Goal: Book appointment/travel/reservation

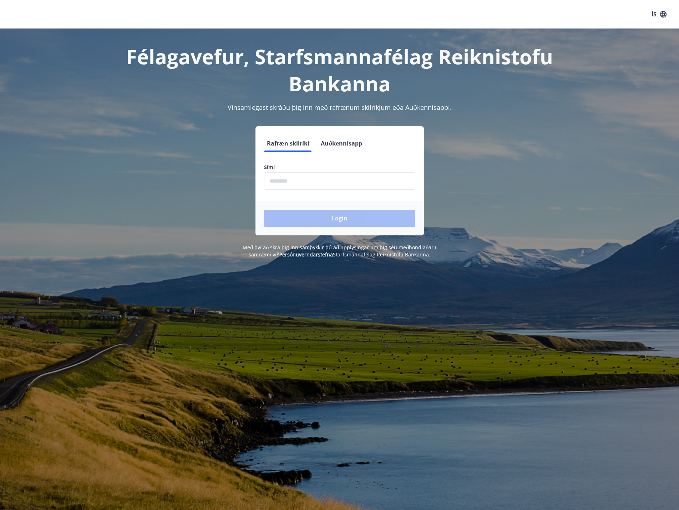
click at [347, 184] on input "phone" at bounding box center [339, 180] width 151 height 17
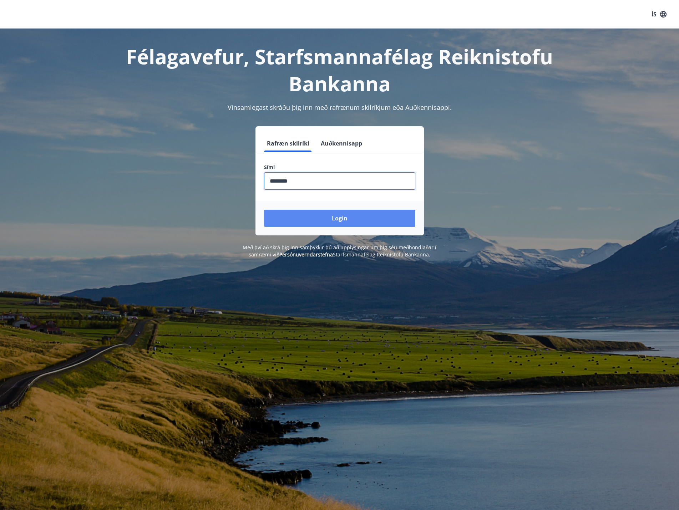
type input "********"
click at [342, 223] on button "Login" at bounding box center [339, 218] width 151 height 17
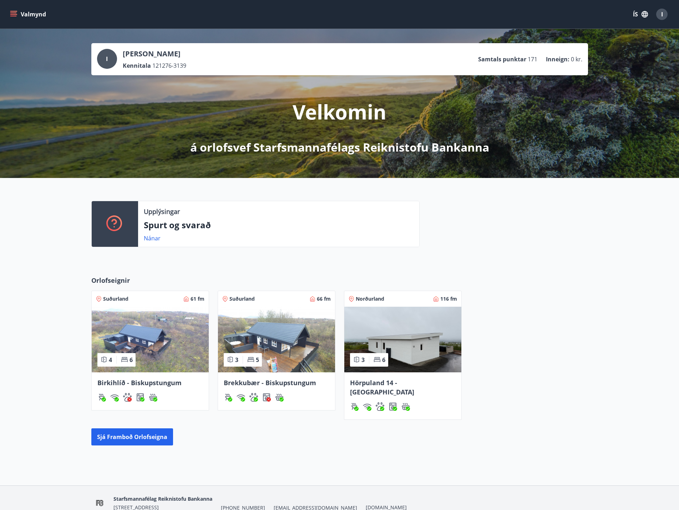
click at [445, 353] on img at bounding box center [402, 340] width 117 height 66
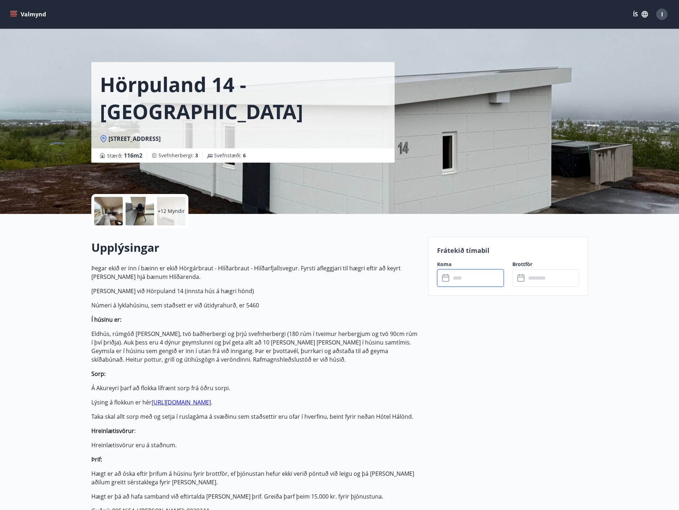
click at [471, 273] on input "text" at bounding box center [477, 277] width 53 height 17
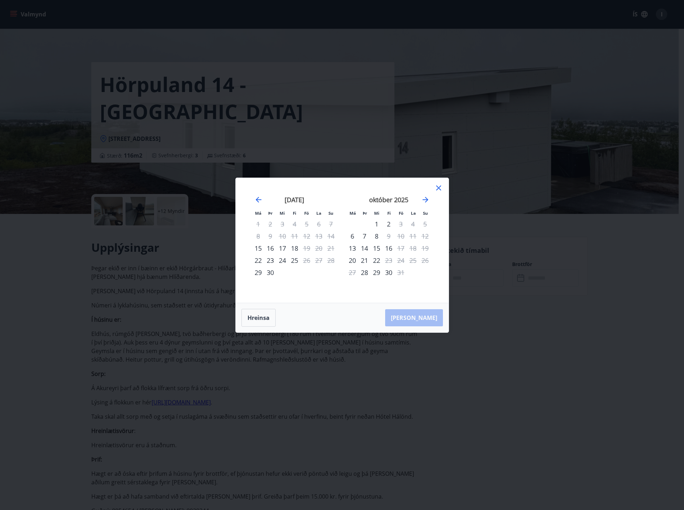
click at [438, 191] on icon at bounding box center [439, 188] width 9 height 9
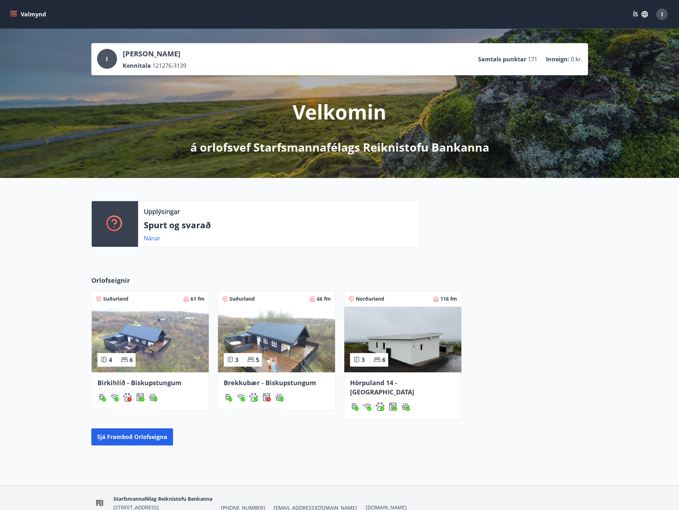
click at [280, 344] on img at bounding box center [276, 340] width 117 height 66
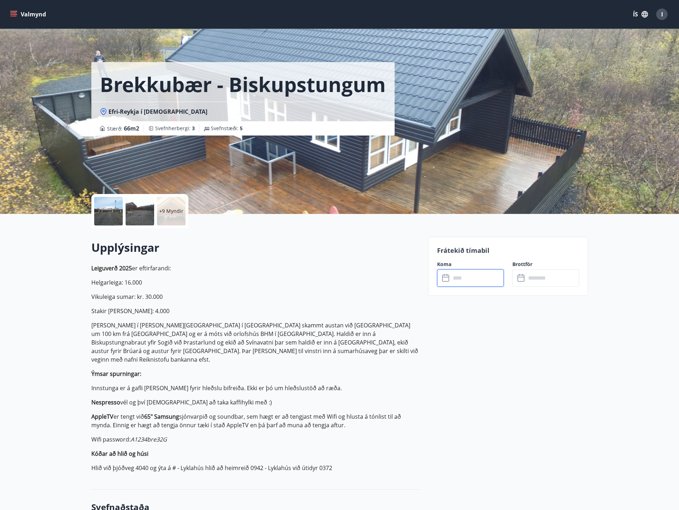
click at [484, 275] on input "text" at bounding box center [477, 277] width 53 height 17
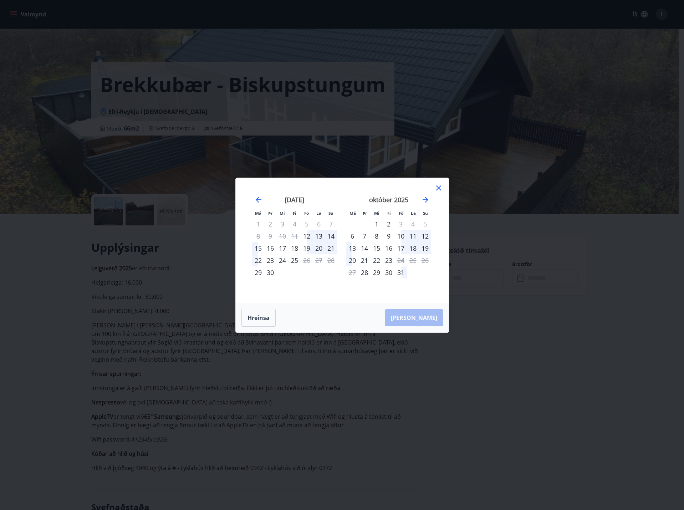
click at [386, 260] on div "23" at bounding box center [389, 260] width 12 height 12
click at [442, 187] on icon at bounding box center [439, 188] width 9 height 9
